Goal: Task Accomplishment & Management: Manage account settings

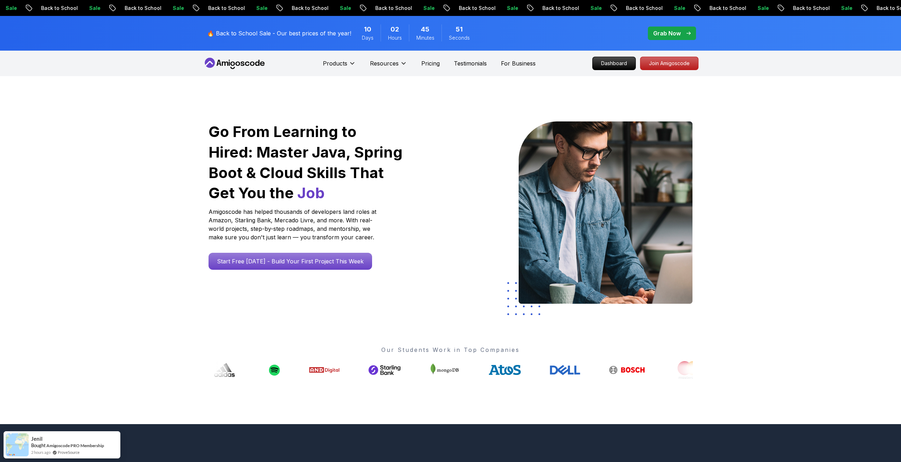
click at [682, 32] on div "Grab Now" at bounding box center [672, 33] width 38 height 8
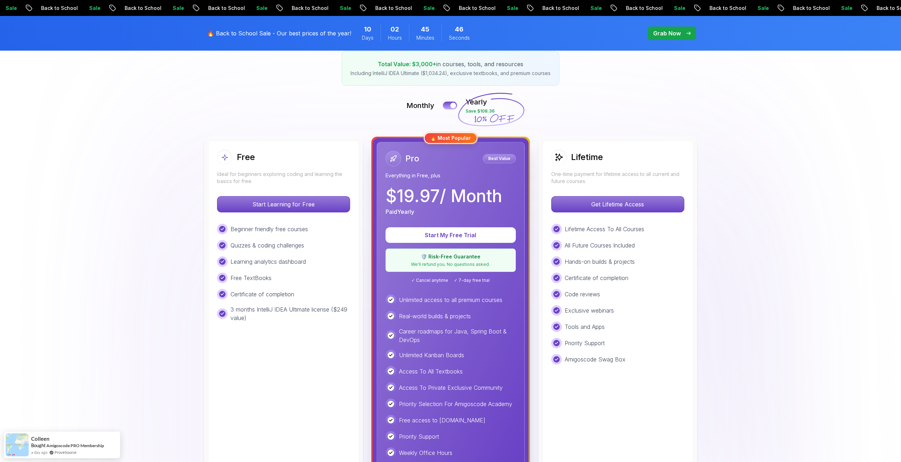
scroll to position [142, 0]
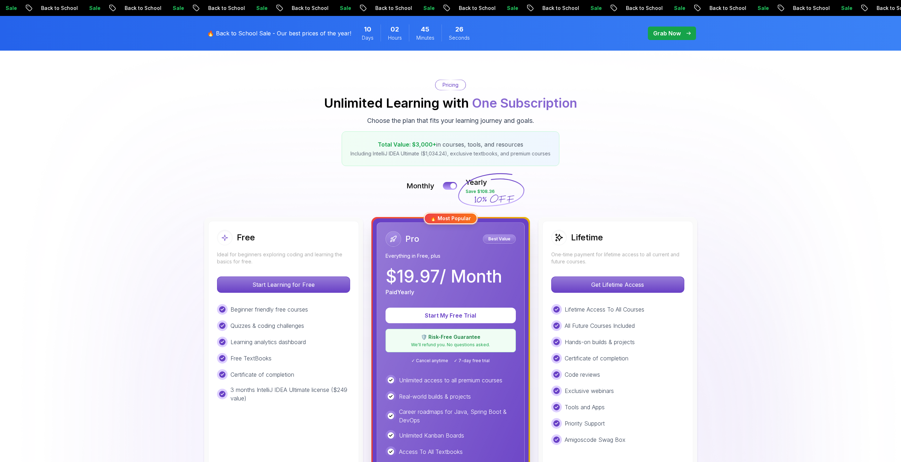
scroll to position [35, 0]
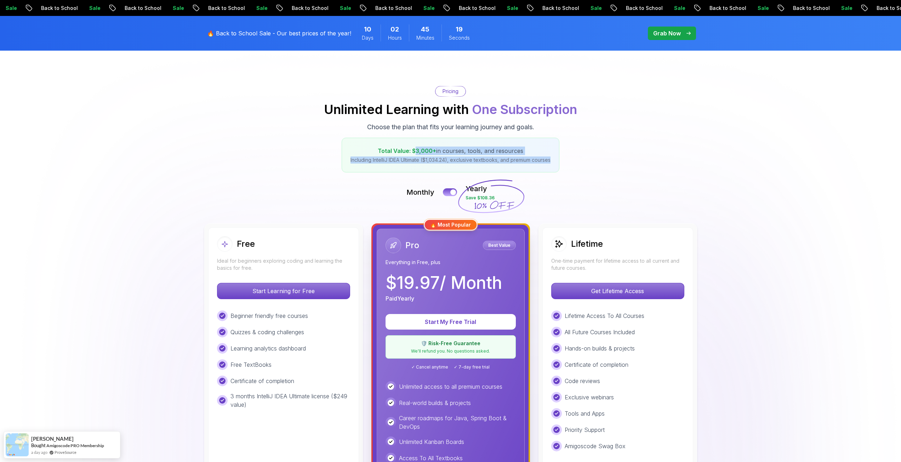
drag, startPoint x: 416, startPoint y: 150, endPoint x: 555, endPoint y: 160, distance: 140.2
click at [555, 160] on div "Total Value: $3,000+ in courses, tools, and resources Including IntelliJ IDEA U…" at bounding box center [451, 155] width 218 height 35
click at [550, 160] on p "Including IntelliJ IDEA Ultimate ($1,034.24), exclusive textbooks, and premium …" at bounding box center [450, 159] width 200 height 7
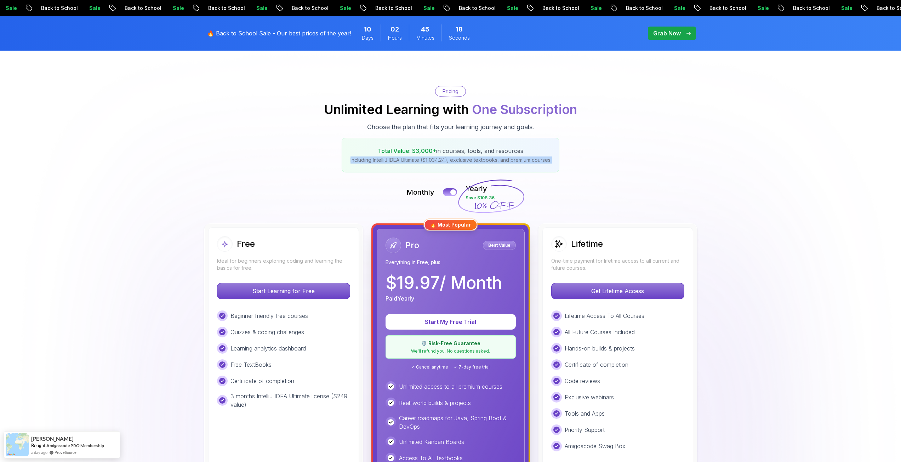
click at [550, 160] on p "Including IntelliJ IDEA Ultimate ($1,034.24), exclusive textbooks, and premium …" at bounding box center [450, 159] width 200 height 7
click at [464, 111] on h2 "Unlimited Learning with One Subscription" at bounding box center [450, 109] width 253 height 14
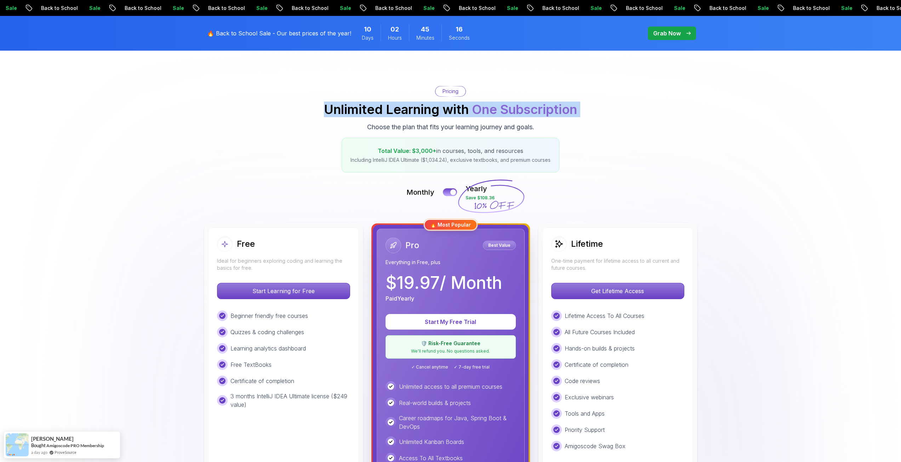
click at [464, 111] on h2 "Unlimited Learning with One Subscription" at bounding box center [450, 109] width 253 height 14
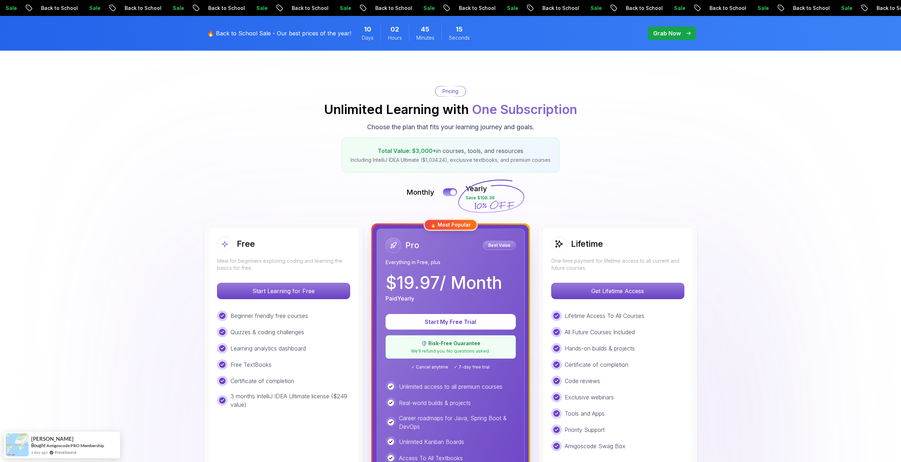
click at [458, 126] on p "Choose the plan that fits your learning journey and goals." at bounding box center [450, 127] width 167 height 10
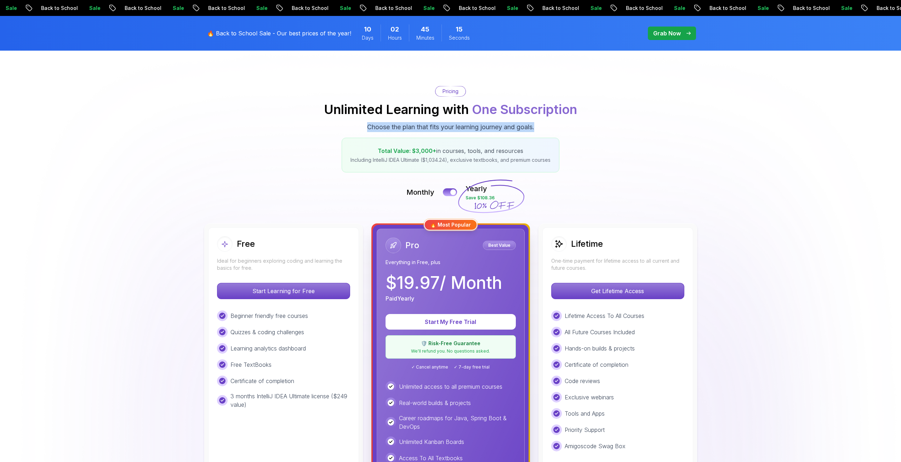
click at [458, 126] on p "Choose the plan that fits your learning journey and goals." at bounding box center [450, 127] width 167 height 10
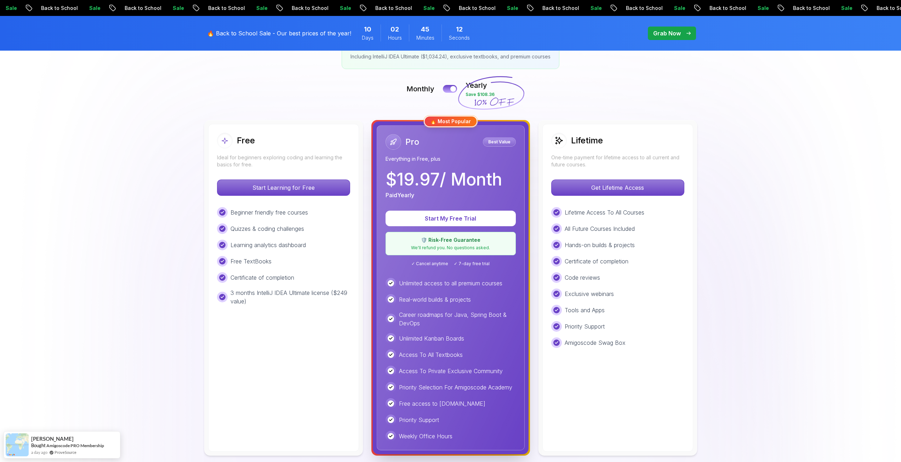
scroll to position [142, 0]
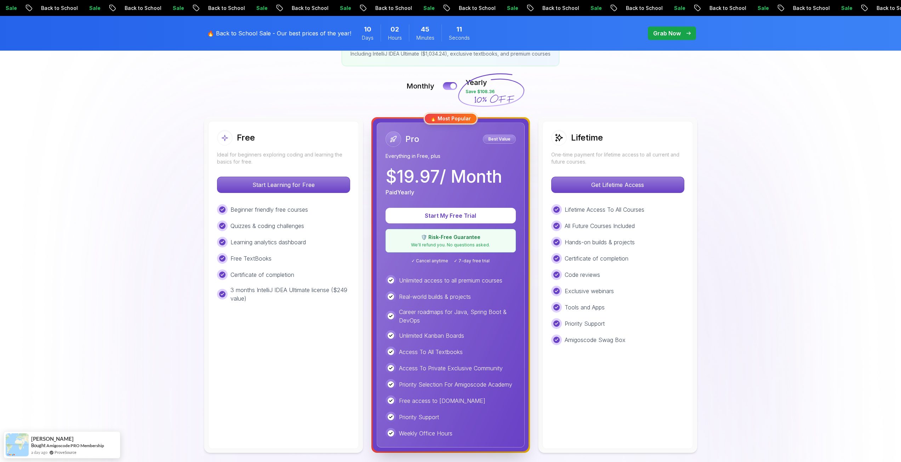
click at [594, 225] on p "All Future Courses Included" at bounding box center [600, 226] width 70 height 8
click at [474, 144] on div "Pro Best Value" at bounding box center [450, 139] width 130 height 16
click at [451, 216] on p "Start My Free Trial" at bounding box center [451, 216] width 108 height 8
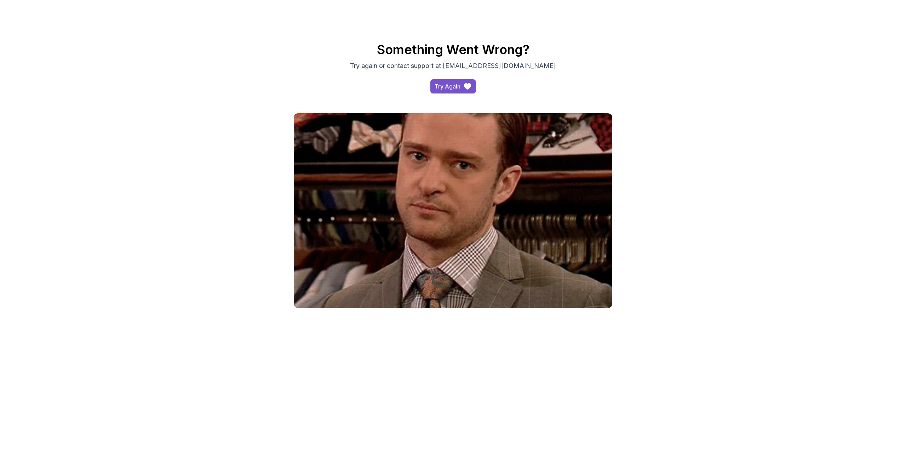
click at [466, 87] on icon "access-dashboard" at bounding box center [467, 86] width 7 height 6
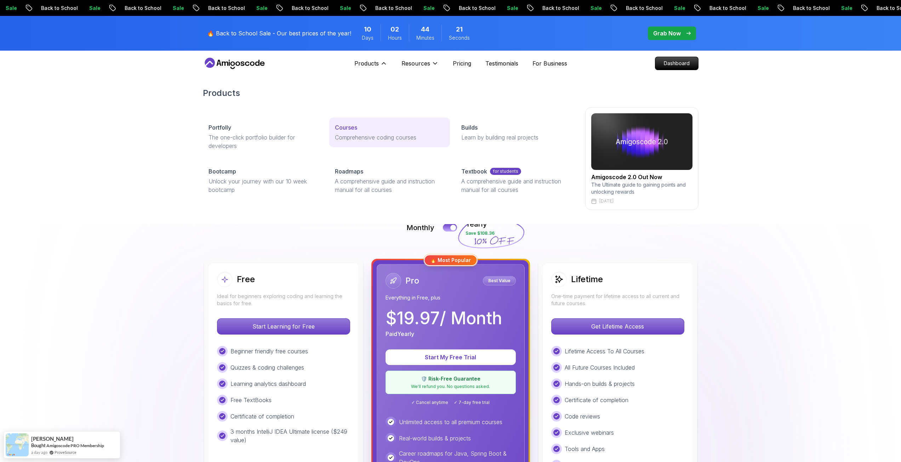
click at [383, 135] on p "Comprehensive coding courses" at bounding box center [389, 137] width 109 height 8
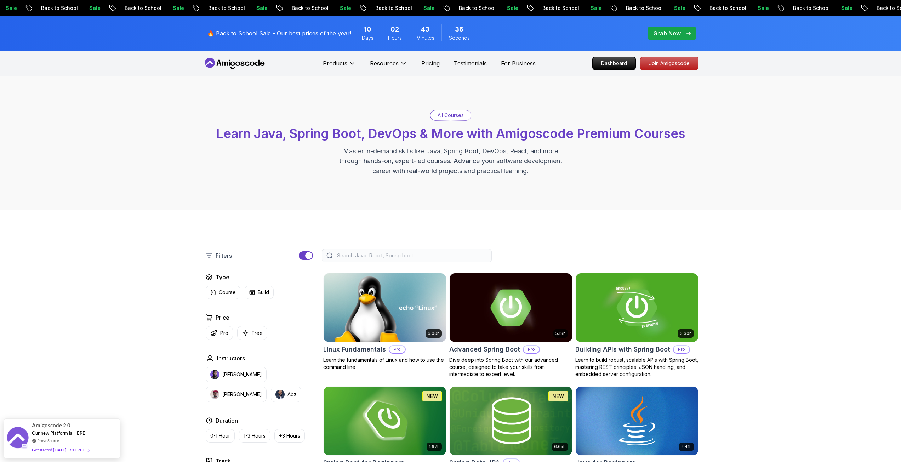
click at [366, 5] on p "Back to School" at bounding box center [390, 8] width 48 height 7
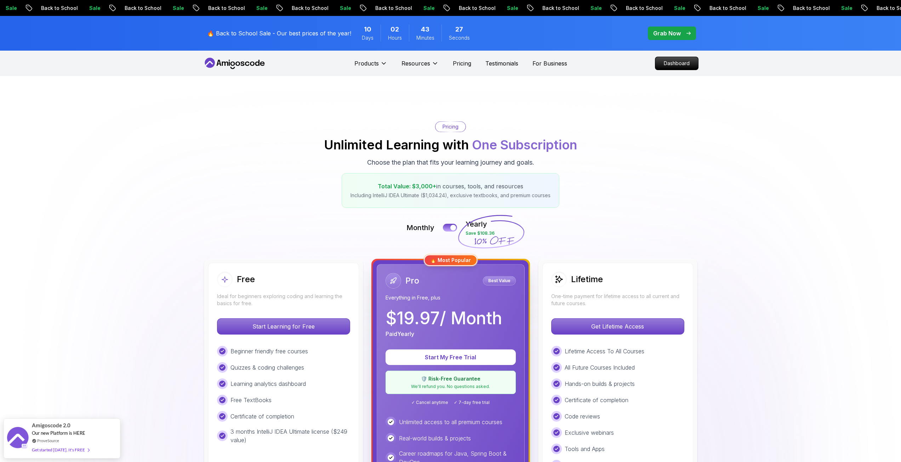
drag, startPoint x: 478, startPoint y: 233, endPoint x: 493, endPoint y: 232, distance: 14.9
click at [492, 232] on icon at bounding box center [491, 232] width 68 height 62
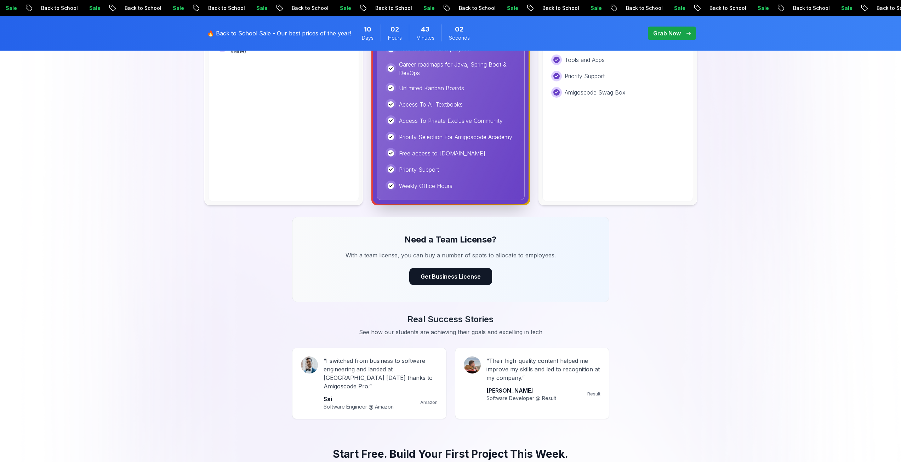
scroll to position [460, 0]
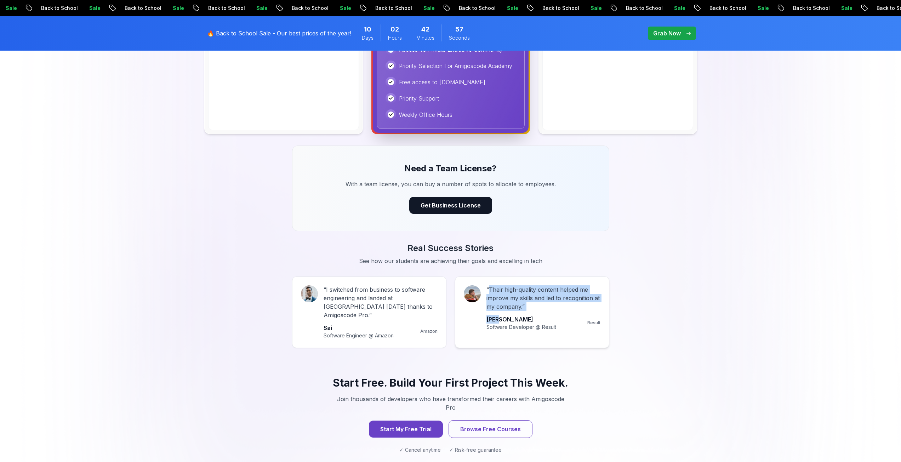
drag, startPoint x: 490, startPoint y: 290, endPoint x: 501, endPoint y: 322, distance: 34.5
click at [501, 322] on div "“ Their high-quality content helped me improve my skills and led to recognition…" at bounding box center [543, 307] width 114 height 45
click at [501, 322] on p "[PERSON_NAME]" at bounding box center [521, 319] width 70 height 8
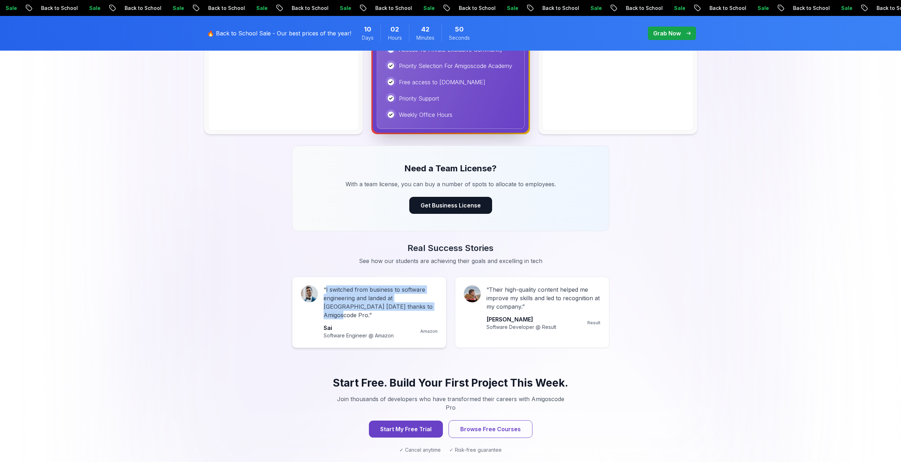
drag, startPoint x: 326, startPoint y: 290, endPoint x: 410, endPoint y: 306, distance: 86.1
click at [410, 306] on p "“ I switched from business to software engineering and landed at Amazon in 6 mo…" at bounding box center [380, 302] width 114 height 34
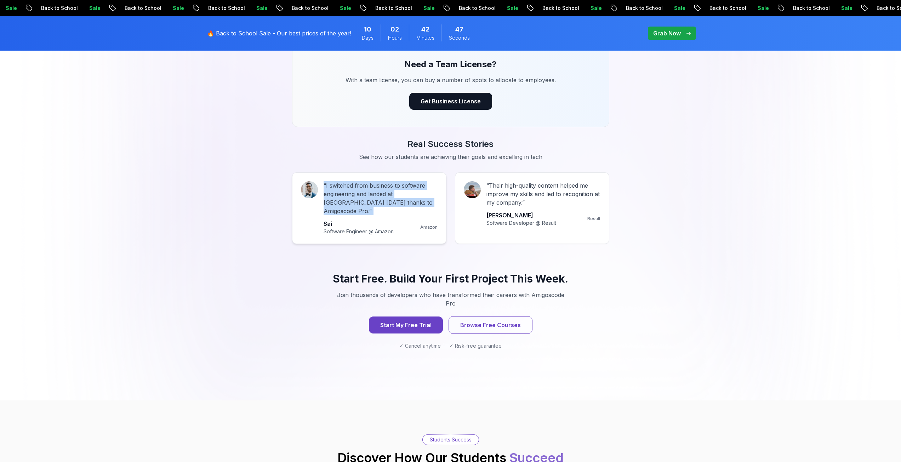
scroll to position [566, 0]
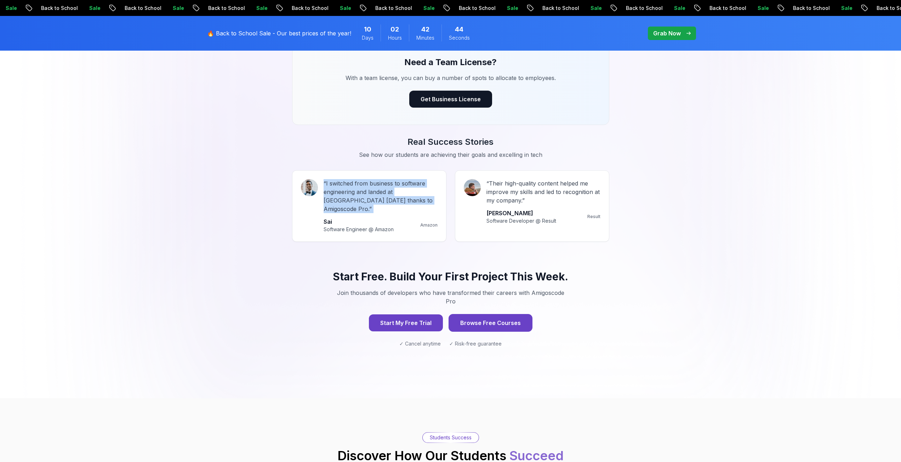
click at [453, 314] on button "Browse Free Courses" at bounding box center [490, 323] width 84 height 18
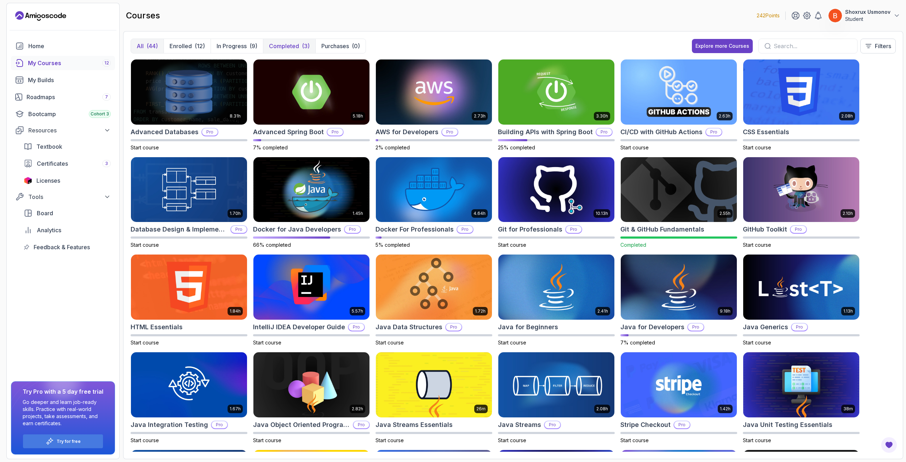
click at [287, 50] on p "Completed" at bounding box center [284, 46] width 30 height 8
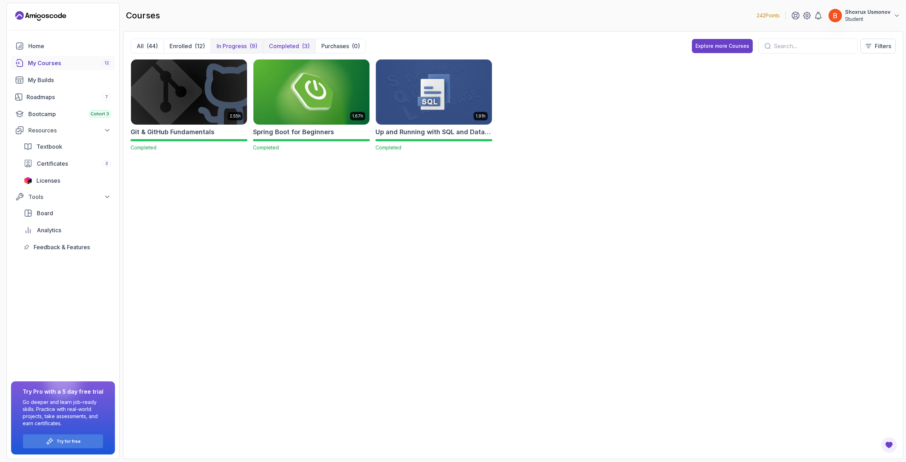
click at [251, 46] on div "(9)" at bounding box center [254, 46] width 8 height 8
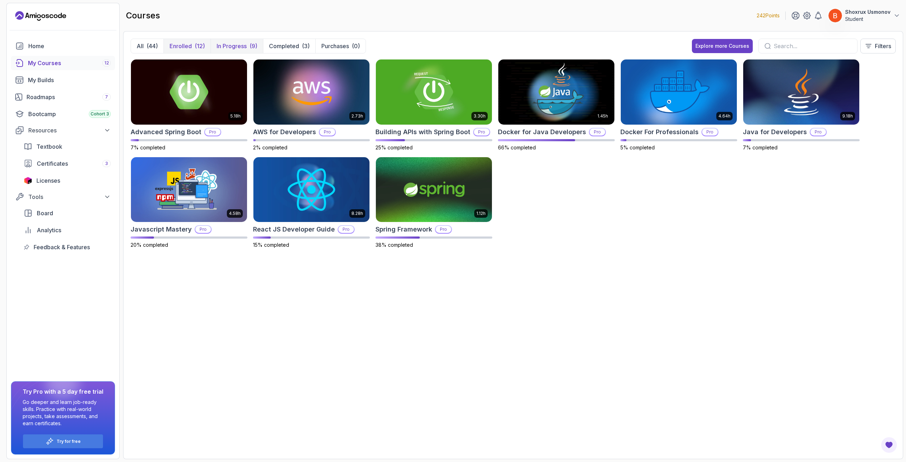
click at [194, 46] on button "Enrolled (12)" at bounding box center [187, 46] width 47 height 14
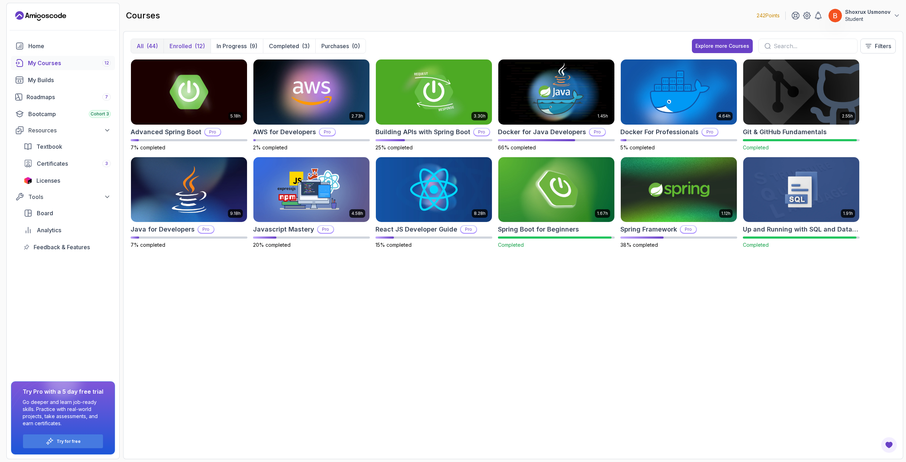
click at [135, 47] on button "All (44)" at bounding box center [147, 46] width 33 height 14
